Goal: Task Accomplishment & Management: Manage account settings

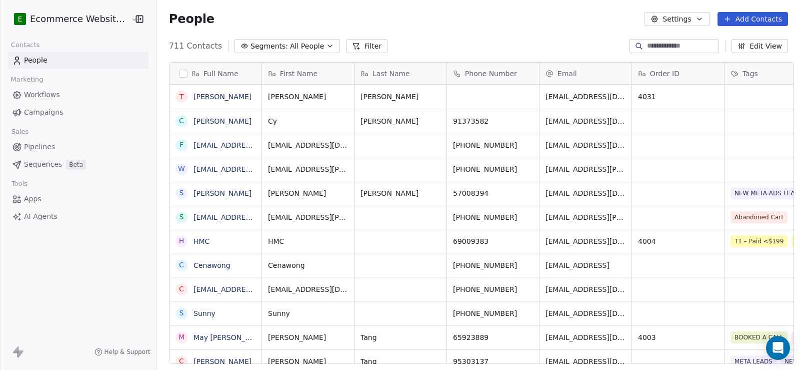
scroll to position [318, 642]
click at [633, 48] on div at bounding box center [639, 46] width 16 height 10
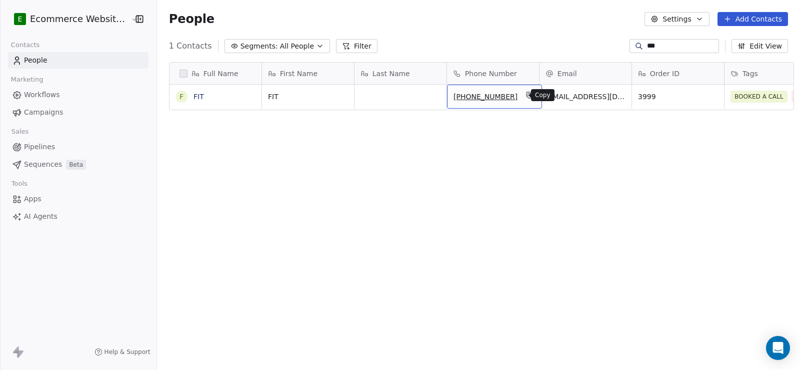
click at [524, 94] on button "grid" at bounding box center [530, 95] width 12 height 12
drag, startPoint x: 663, startPoint y: 45, endPoint x: 598, endPoint y: 45, distance: 65.0
click at [598, 45] on div "1 Contacts Segments: All People Filter *** Edit View" at bounding box center [478, 46] width 643 height 16
click at [523, 96] on icon "grid" at bounding box center [527, 95] width 8 height 8
click at [647, 44] on input "***" at bounding box center [682, 46] width 70 height 10
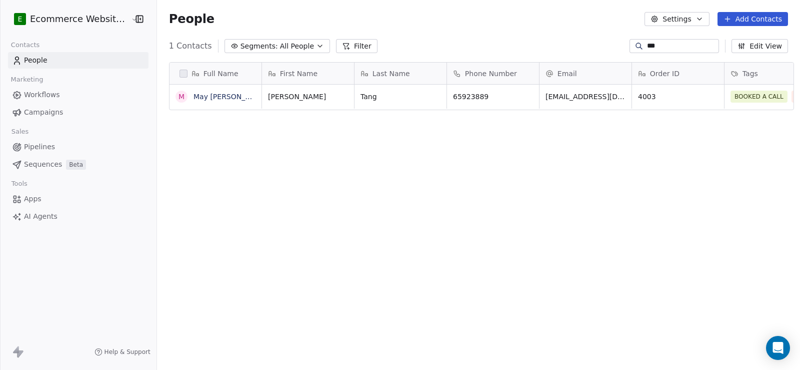
click at [647, 44] on input "***" at bounding box center [682, 46] width 70 height 10
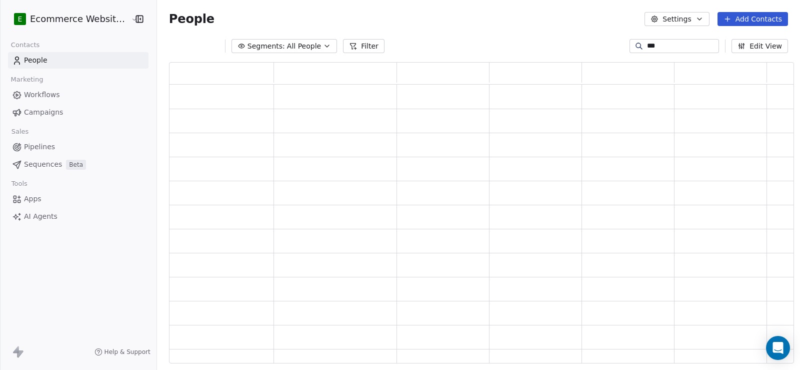
type input "***"
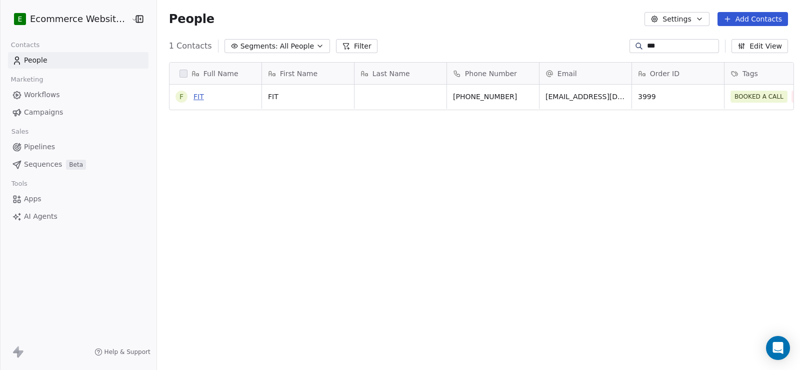
click at [195, 97] on link "FIT" at bounding box center [199, 97] width 11 height 8
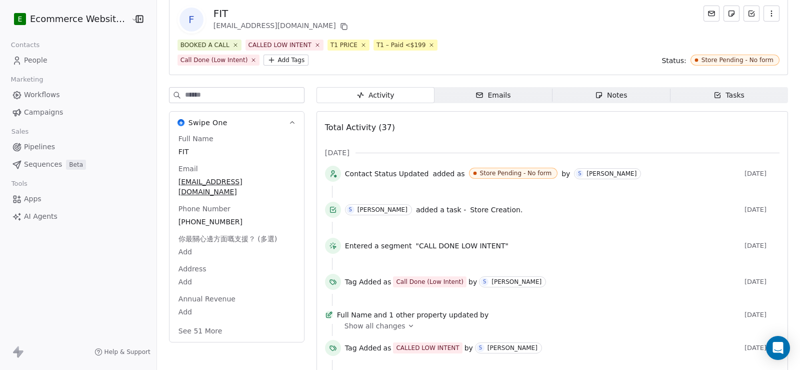
click at [492, 94] on div "Emails" at bounding box center [493, 95] width 35 height 11
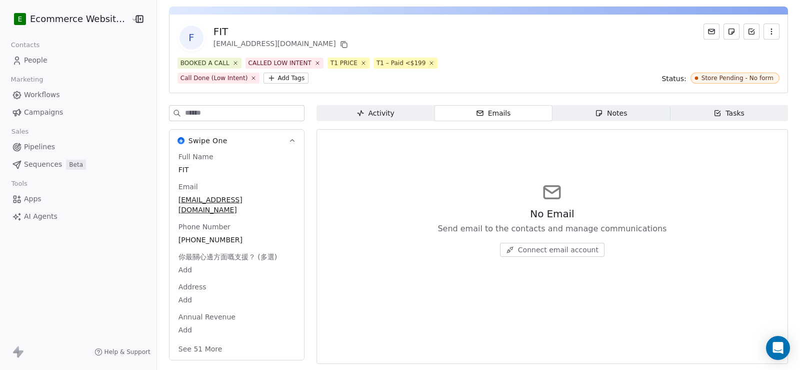
click at [609, 110] on div "Notes" at bounding box center [611, 113] width 32 height 11
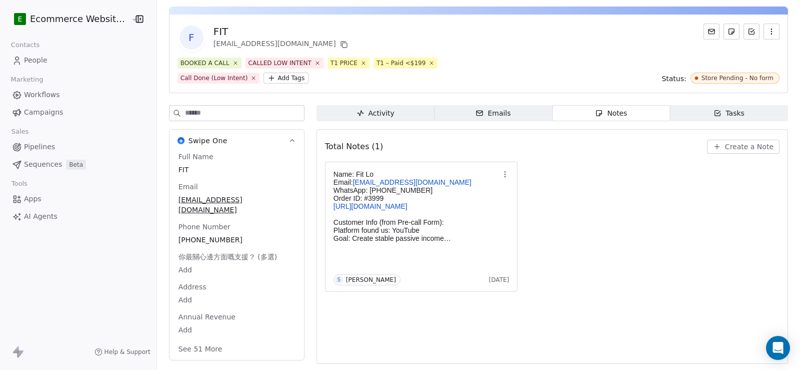
click at [714, 108] on div "Tasks" at bounding box center [729, 113] width 31 height 11
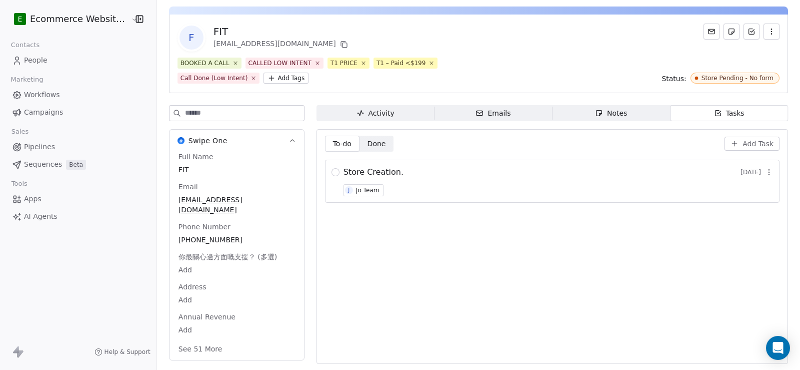
click at [743, 146] on span "Add Task" at bounding box center [758, 144] width 31 height 10
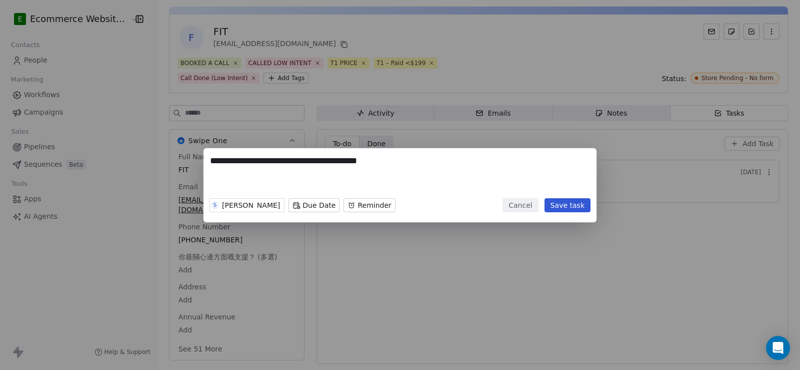
type textarea "**********"
click at [585, 204] on button "Save task" at bounding box center [568, 205] width 46 height 14
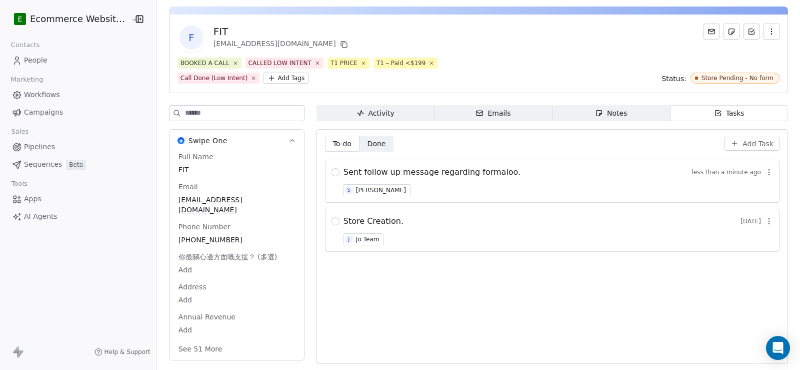
click at [432, 169] on span "Sent follow up message regarding formaloo." at bounding box center [432, 172] width 177 height 12
click at [388, 167] on span "Sent follow up message regarding formaloo." at bounding box center [432, 172] width 177 height 12
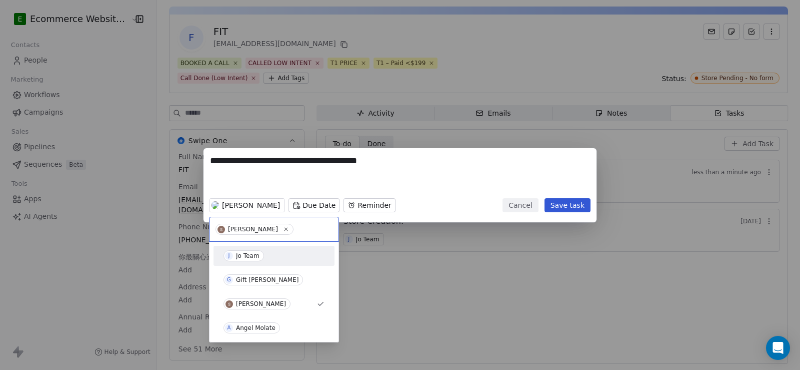
click at [250, 253] on div "Jo Team" at bounding box center [248, 255] width 24 height 7
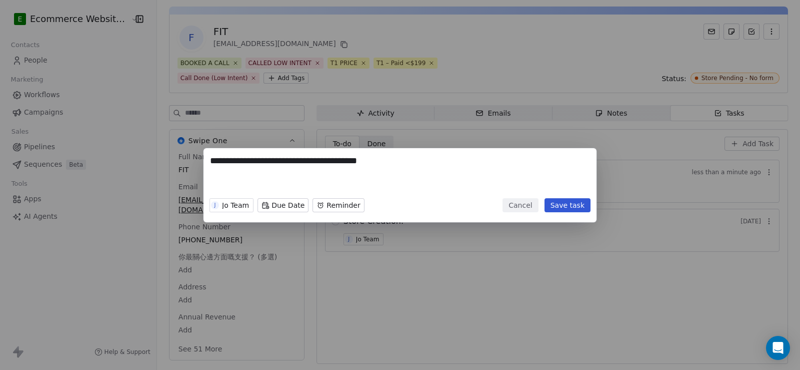
click at [575, 204] on button "Save task" at bounding box center [568, 205] width 46 height 14
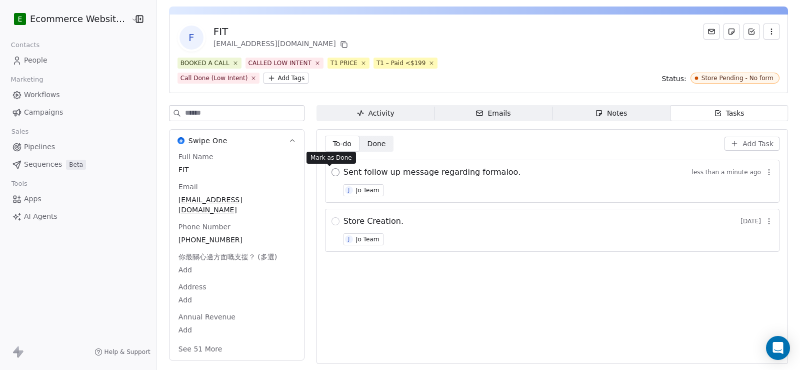
click at [332, 170] on button "button" at bounding box center [336, 172] width 8 height 8
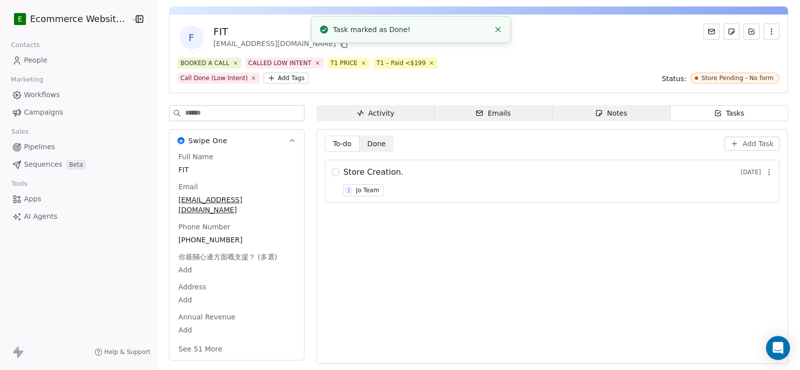
click at [368, 143] on span "Done" at bounding box center [377, 144] width 19 height 11
click at [347, 144] on span "To-do To-do" at bounding box center [342, 144] width 35 height 16
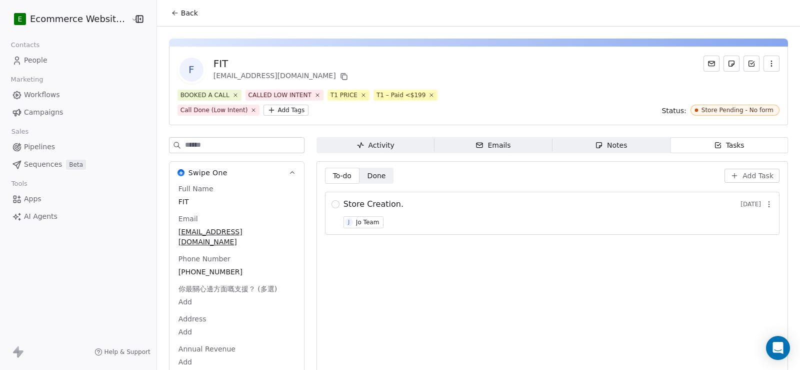
click at [187, 16] on span "Back" at bounding box center [189, 13] width 17 height 10
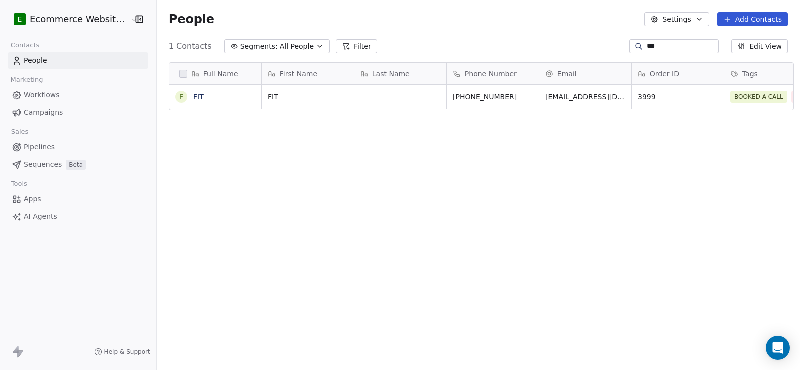
scroll to position [318, 642]
drag, startPoint x: 651, startPoint y: 44, endPoint x: 622, endPoint y: 44, distance: 29.5
click at [630, 44] on div "***" at bounding box center [675, 46] width 90 height 14
type input "*****"
click at [197, 93] on link "Celia" at bounding box center [223, 97] width 58 height 8
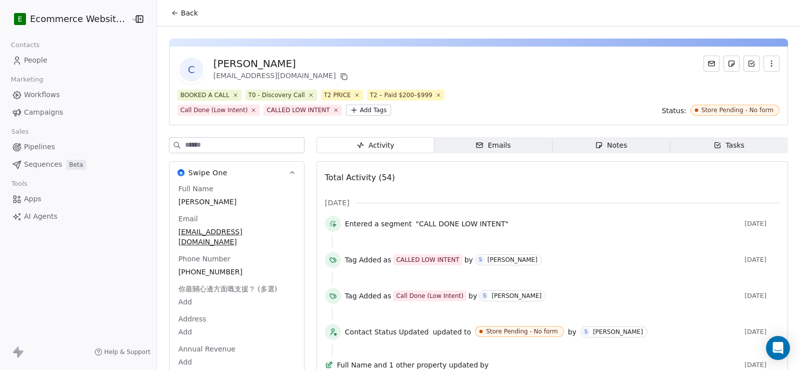
click at [720, 146] on div "Tasks" at bounding box center [729, 145] width 31 height 11
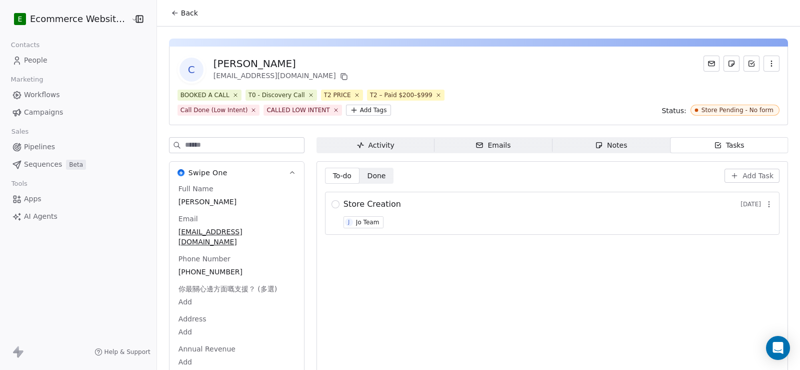
click at [377, 172] on span "Done" at bounding box center [377, 176] width 19 height 11
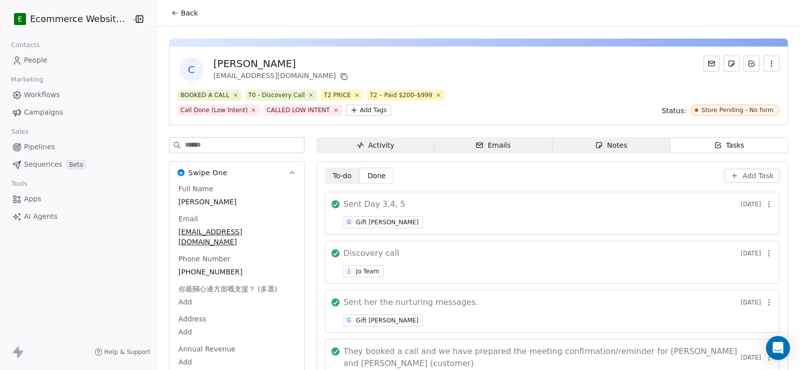
click at [334, 172] on span "To-do" at bounding box center [342, 176] width 19 height 11
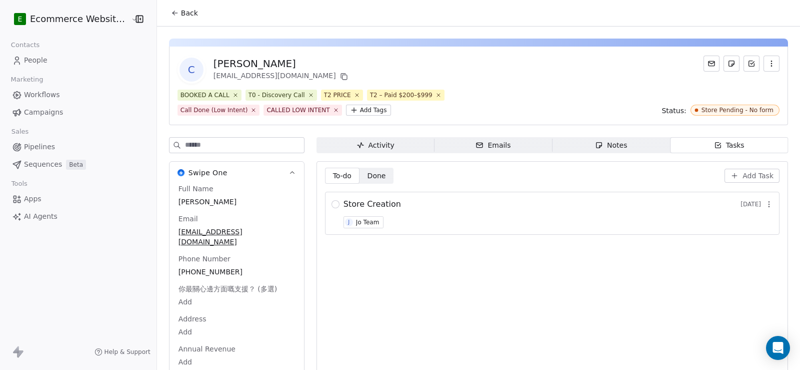
click at [744, 176] on span "Add Task" at bounding box center [758, 176] width 31 height 10
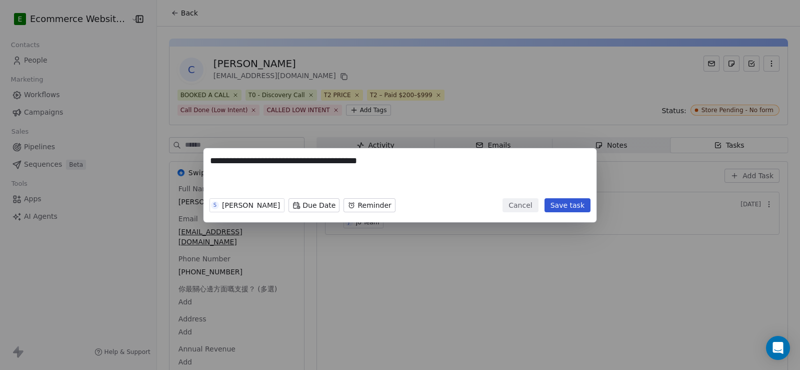
type textarea "**********"
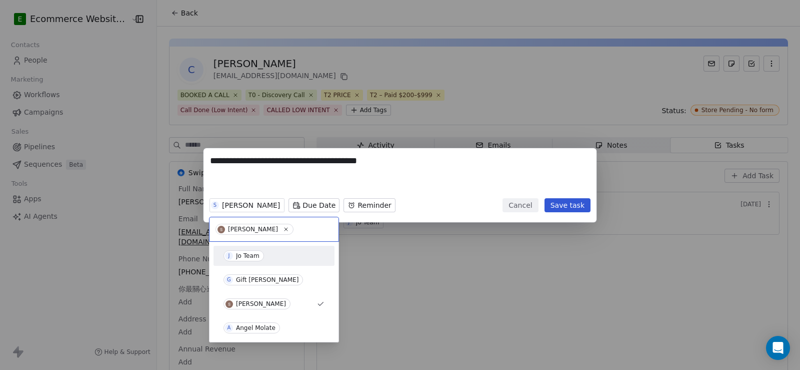
click at [242, 255] on div "Jo Team" at bounding box center [248, 255] width 24 height 7
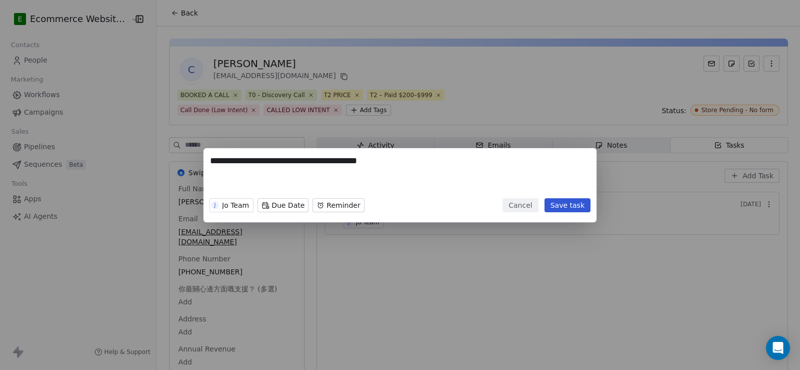
click at [563, 205] on button "Save task" at bounding box center [568, 205] width 46 height 14
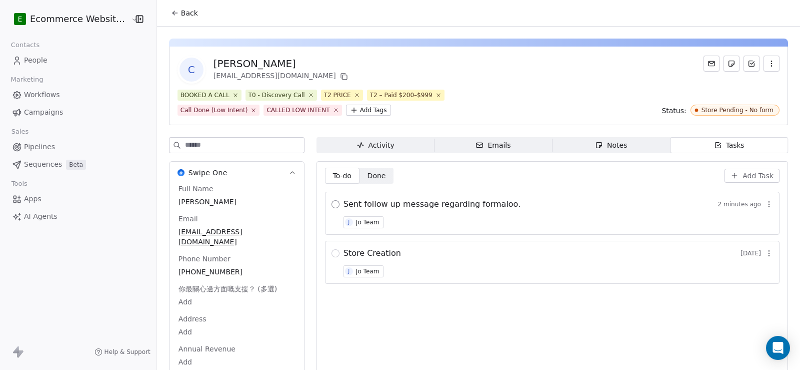
click at [332, 205] on button "button" at bounding box center [336, 204] width 8 height 8
click at [699, 142] on span "Tasks Tasks" at bounding box center [729, 145] width 118 height 16
click at [380, 176] on span "Done Done" at bounding box center [377, 176] width 35 height 16
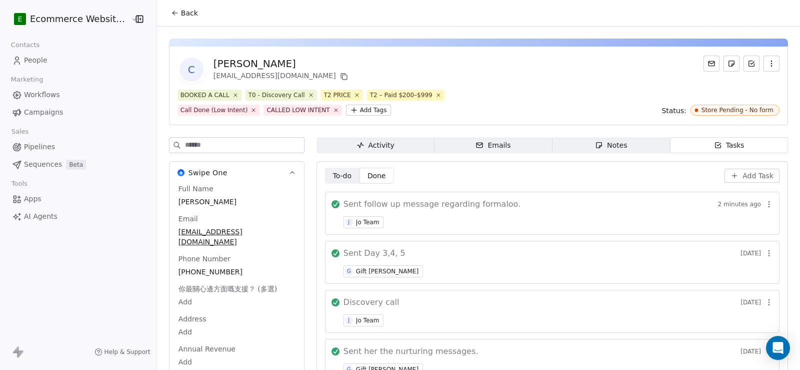
click at [765, 206] on icon "button" at bounding box center [769, 204] width 8 height 8
click at [747, 222] on span "Edit" at bounding box center [748, 226] width 14 height 10
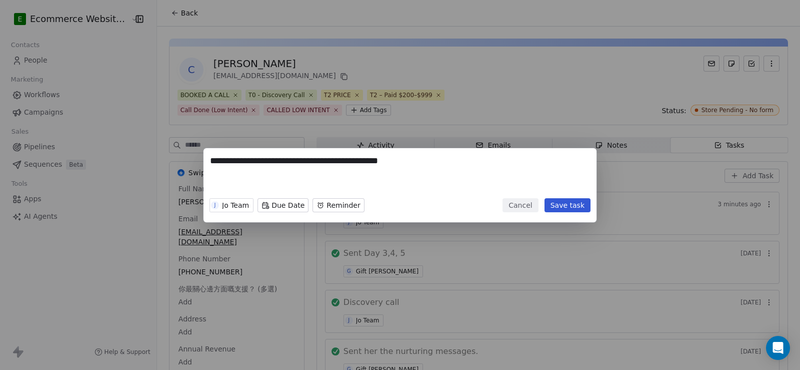
type textarea "**********"
click at [529, 210] on button "Cancel" at bounding box center [521, 205] width 36 height 14
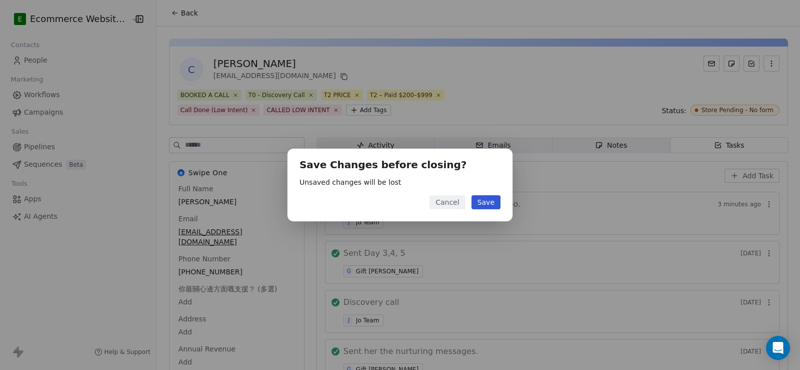
click at [445, 205] on button "Cancel" at bounding box center [448, 202] width 36 height 14
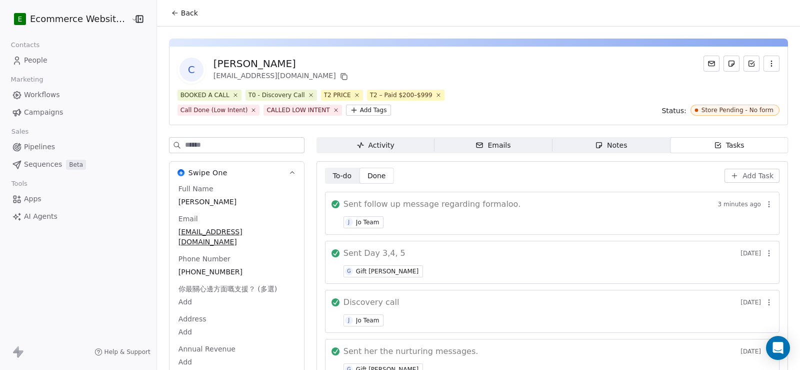
click at [173, 14] on icon at bounding box center [175, 13] width 8 height 8
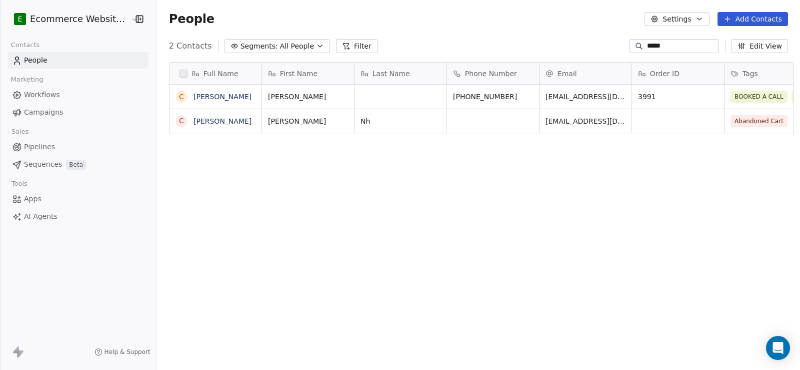
scroll to position [318, 642]
drag, startPoint x: 663, startPoint y: 49, endPoint x: 599, endPoint y: 48, distance: 64.0
click at [599, 48] on div "2 Contacts Segments: All People Filter ***** Edit View" at bounding box center [478, 46] width 643 height 16
type input "******"
click at [526, 98] on icon "grid" at bounding box center [530, 95] width 8 height 8
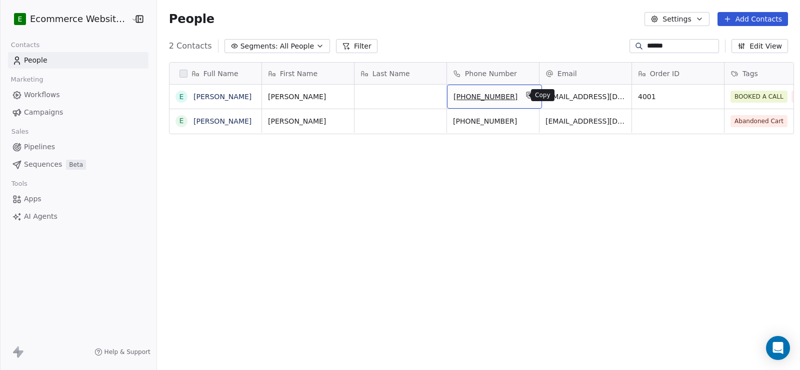
click at [526, 96] on icon "grid" at bounding box center [530, 95] width 8 height 8
click at [197, 93] on link "[PERSON_NAME]" at bounding box center [223, 97] width 58 height 8
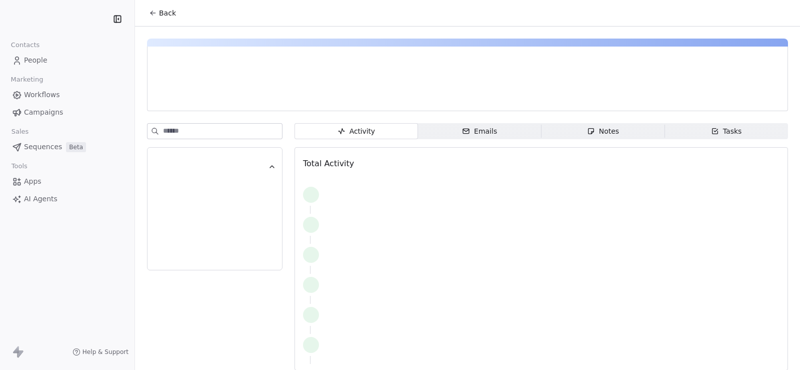
click at [717, 133] on div "Tasks" at bounding box center [726, 131] width 31 height 11
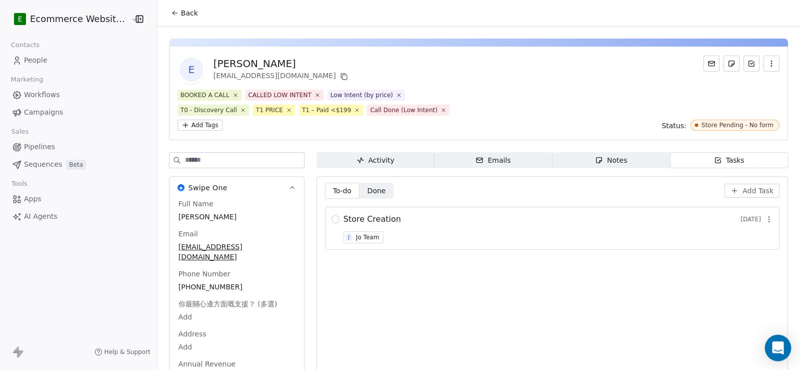
click at [776, 343] on icon "Open Intercom Messenger" at bounding box center [778, 347] width 12 height 13
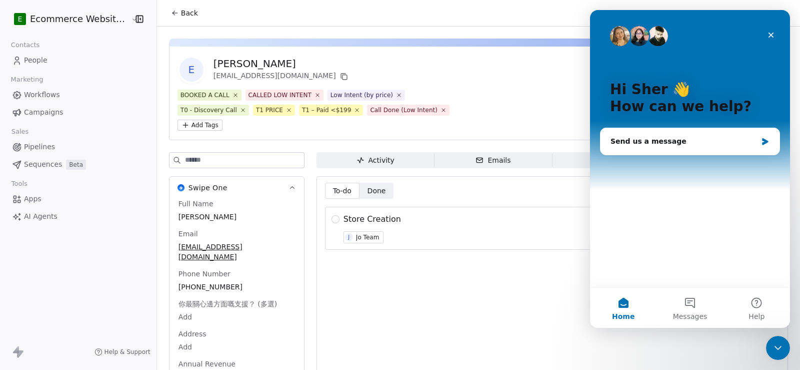
click at [493, 281] on div "To-do To-do Done Done Add Task Store Creation 2 days ago J Jo Team" at bounding box center [552, 294] width 455 height 222
click at [770, 34] on icon "Close" at bounding box center [772, 36] width 6 height 6
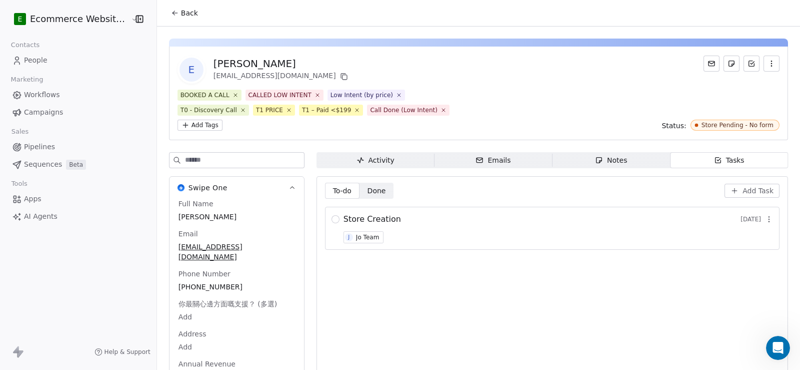
click at [743, 186] on span "Add Task" at bounding box center [758, 191] width 31 height 10
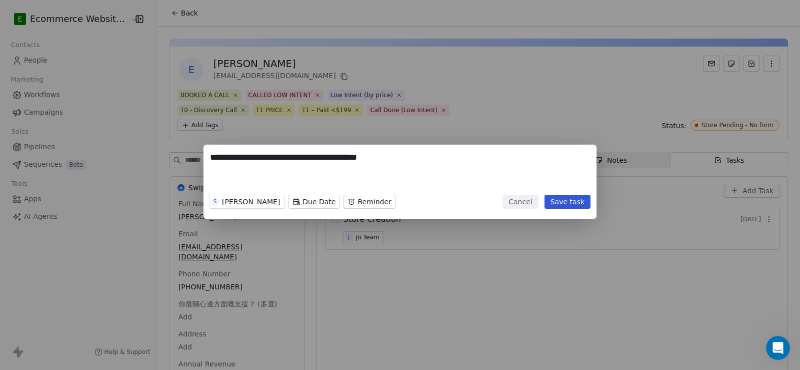
type textarea "**********"
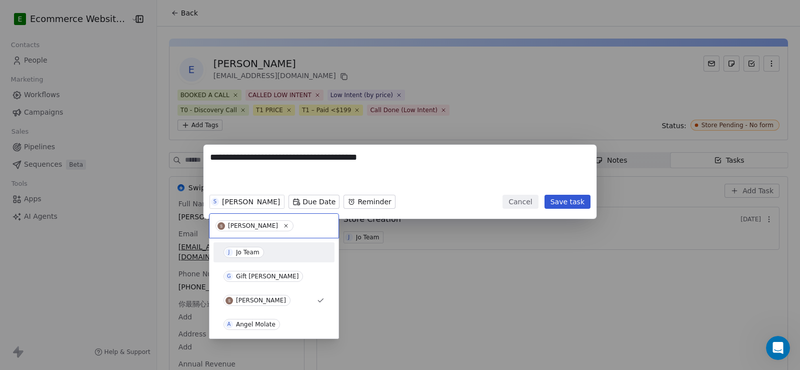
click at [244, 249] on div "Jo Team" at bounding box center [248, 252] width 24 height 7
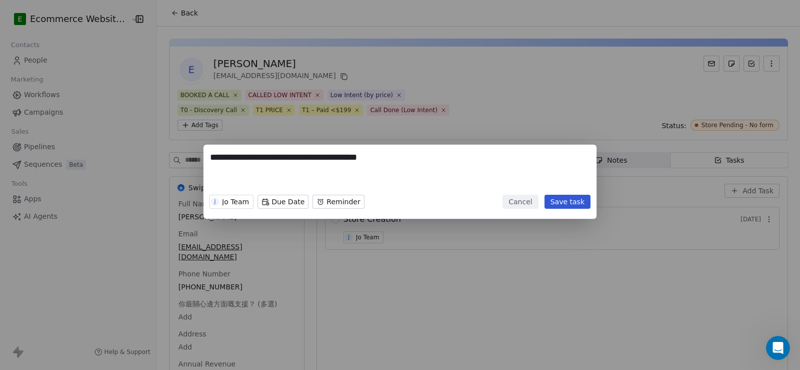
click at [577, 200] on button "Save task" at bounding box center [568, 202] width 46 height 14
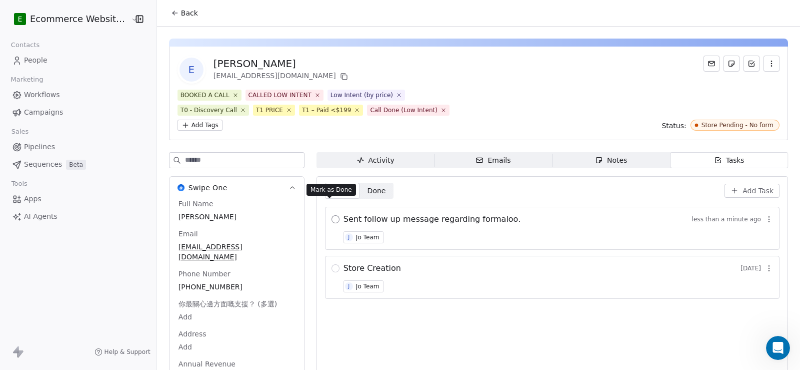
click at [332, 215] on button "button" at bounding box center [336, 219] width 8 height 8
click at [181, 14] on span "Back" at bounding box center [189, 13] width 17 height 10
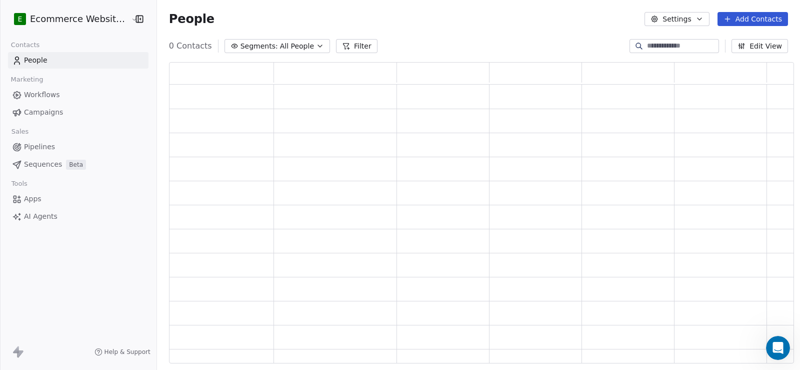
scroll to position [8, 8]
click at [647, 43] on input at bounding box center [682, 46] width 70 height 10
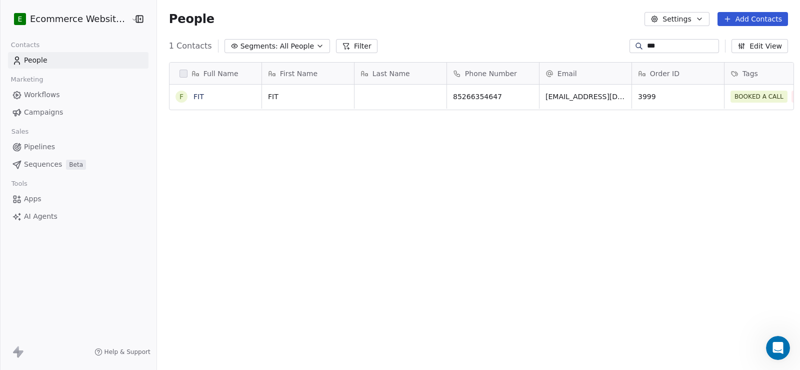
scroll to position [318, 642]
type input "***"
click at [194, 96] on link "FIT" at bounding box center [199, 97] width 11 height 8
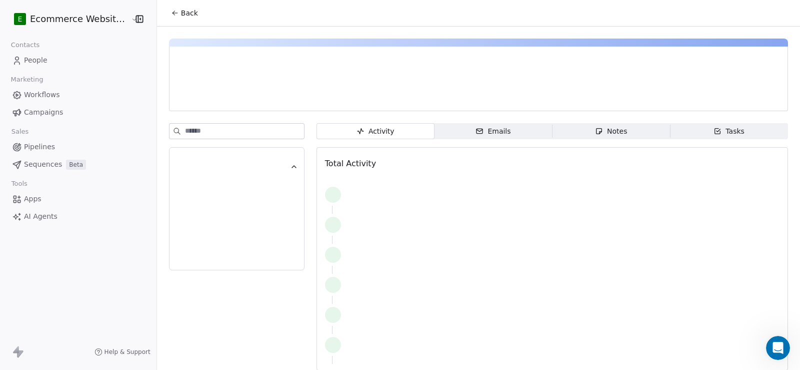
click at [724, 130] on div "Tasks" at bounding box center [729, 131] width 31 height 11
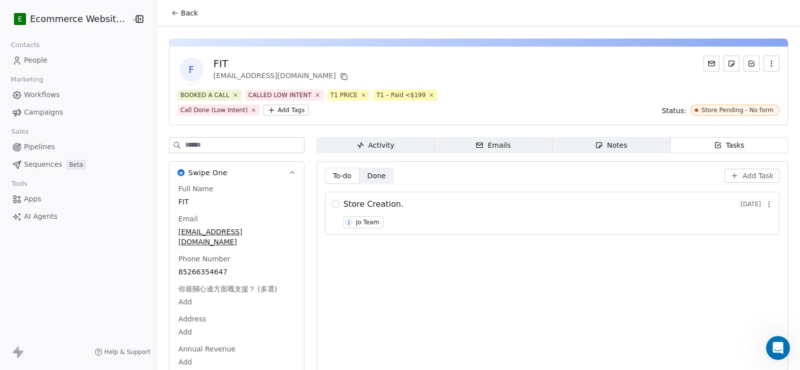
click at [745, 174] on span "Add Task" at bounding box center [758, 176] width 31 height 10
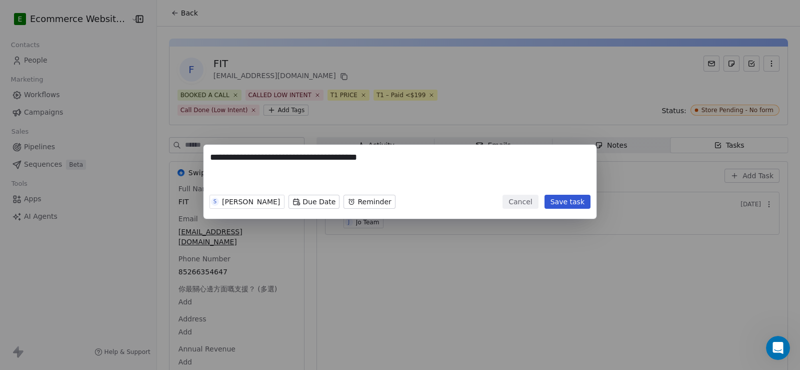
type textarea "**********"
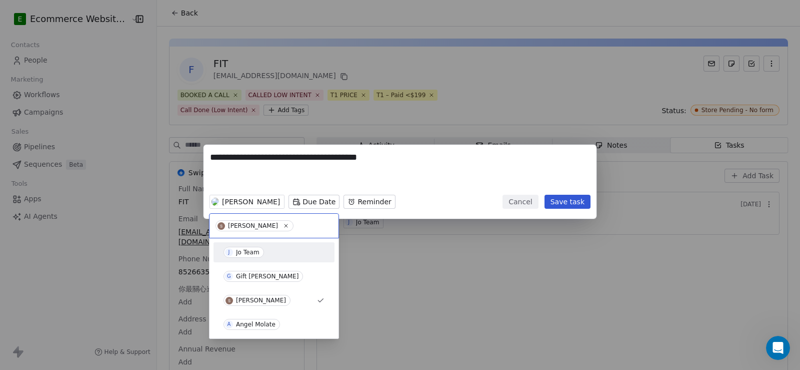
click at [242, 250] on div "Jo Team" at bounding box center [248, 252] width 24 height 7
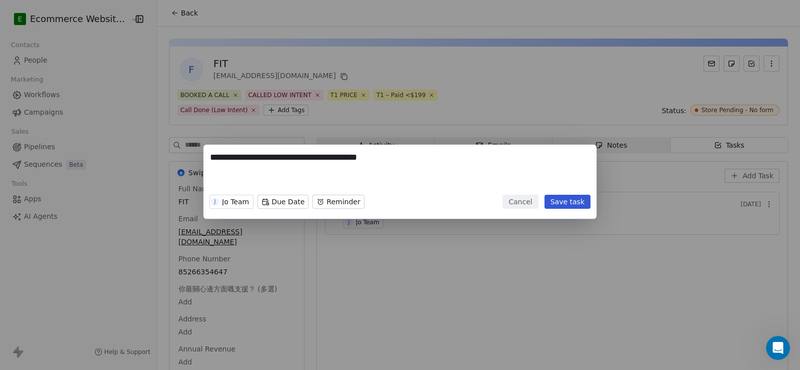
click at [584, 199] on button "Save task" at bounding box center [568, 202] width 46 height 14
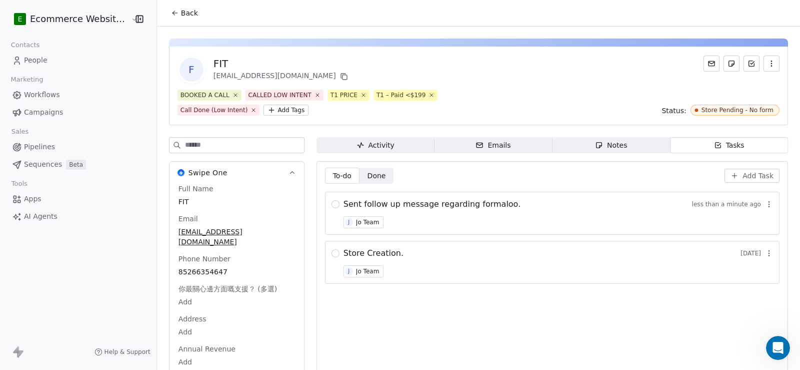
click at [370, 172] on span "Done" at bounding box center [377, 176] width 19 height 11
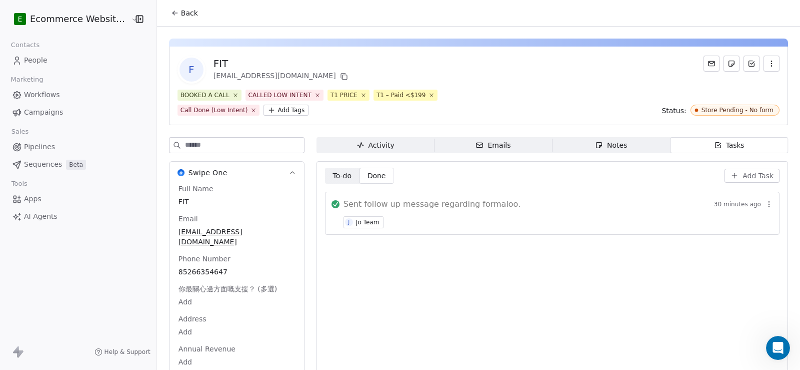
click at [347, 175] on span "To-do To-do" at bounding box center [342, 176] width 35 height 16
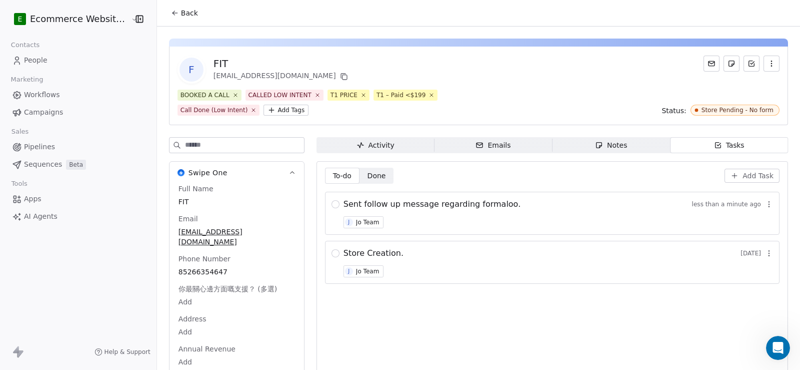
click at [765, 204] on icon "button" at bounding box center [769, 204] width 8 height 8
click at [740, 241] on button "Delete" at bounding box center [757, 244] width 68 height 16
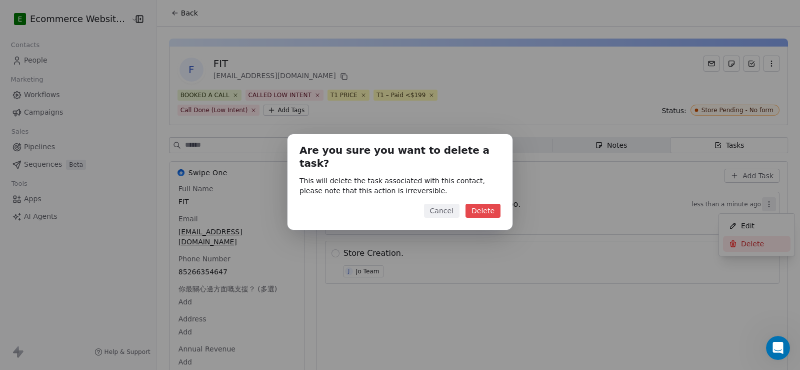
click at [477, 204] on button "Delete" at bounding box center [483, 211] width 35 height 14
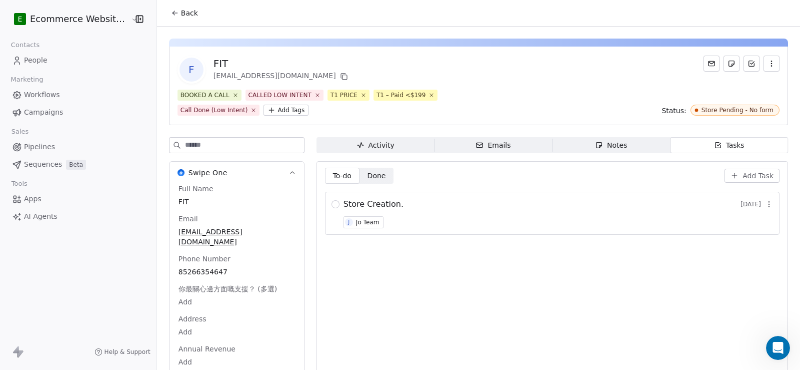
click at [185, 11] on span "Back" at bounding box center [189, 13] width 17 height 10
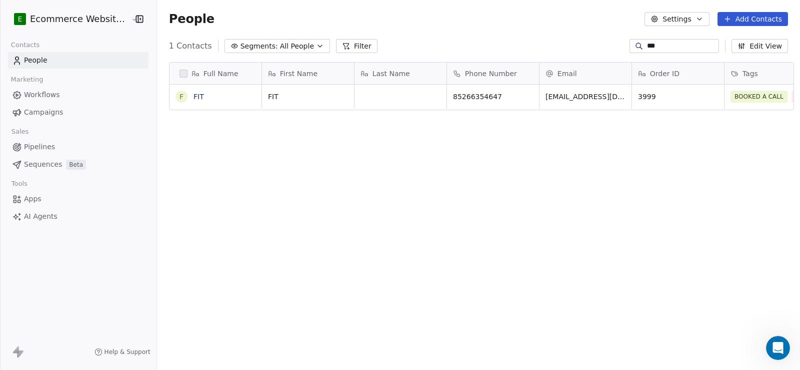
scroll to position [318, 642]
click at [195, 95] on link "FIT" at bounding box center [199, 97] width 11 height 8
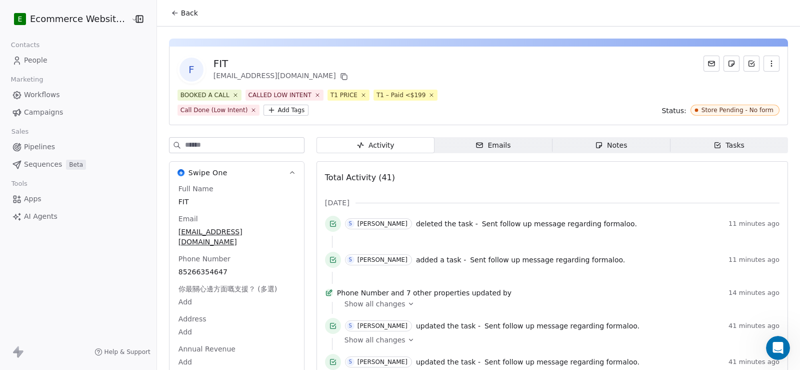
click at [171, 11] on icon at bounding box center [175, 13] width 8 height 8
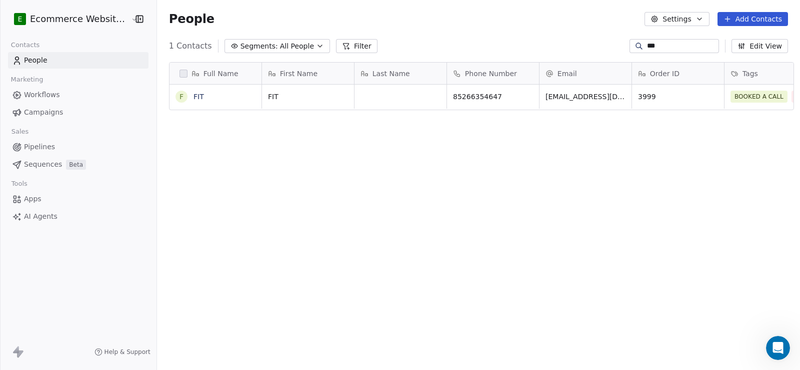
scroll to position [318, 642]
click at [651, 45] on input "***" at bounding box center [682, 46] width 70 height 10
drag, startPoint x: 650, startPoint y: 45, endPoint x: 629, endPoint y: 45, distance: 21.5
click at [630, 45] on div "***" at bounding box center [675, 46] width 90 height 14
type input "*******"
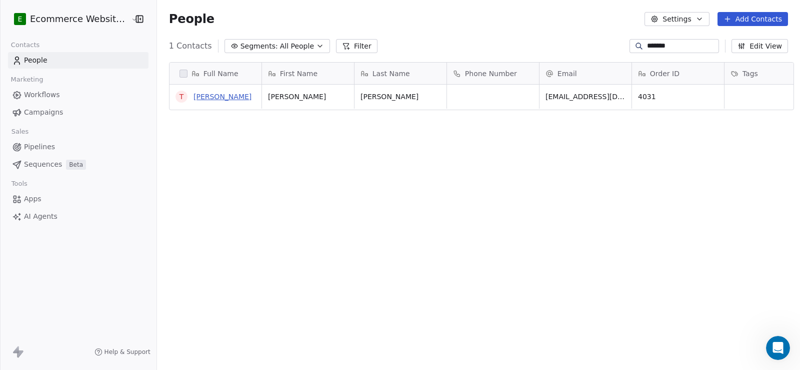
click at [227, 95] on link "[PERSON_NAME]" at bounding box center [223, 97] width 58 height 8
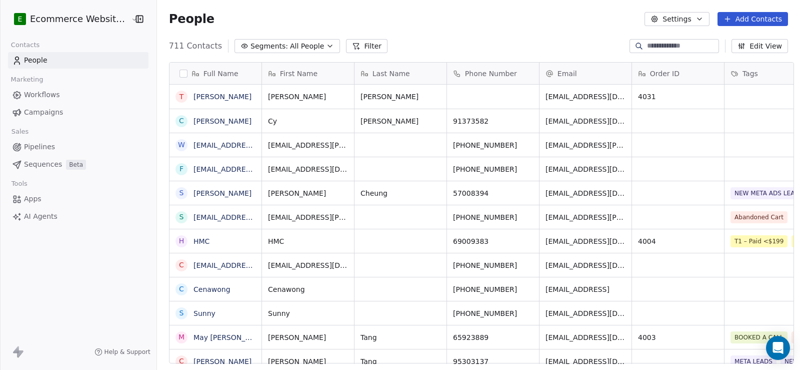
scroll to position [8, 8]
